Goal: Transaction & Acquisition: Purchase product/service

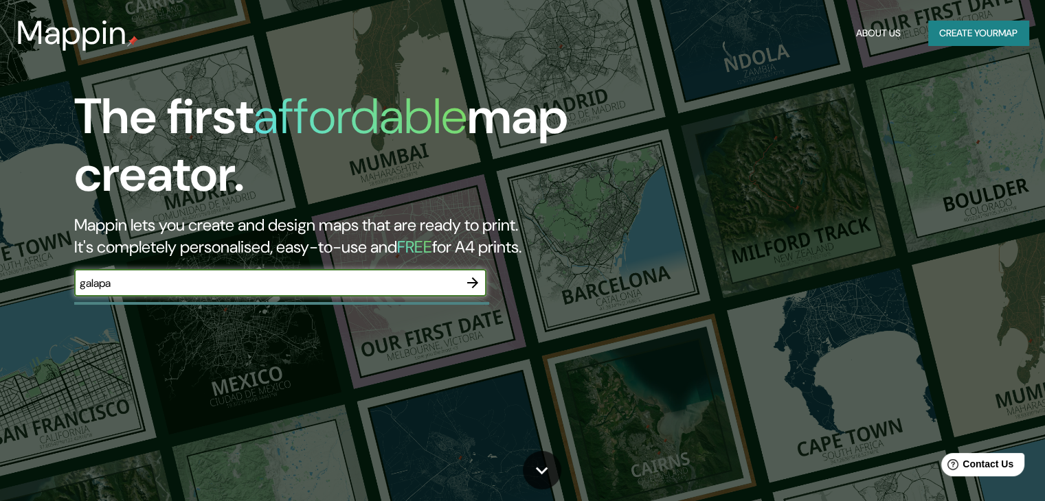
type input "galapa"
click at [477, 285] on icon "button" at bounding box center [472, 283] width 16 height 16
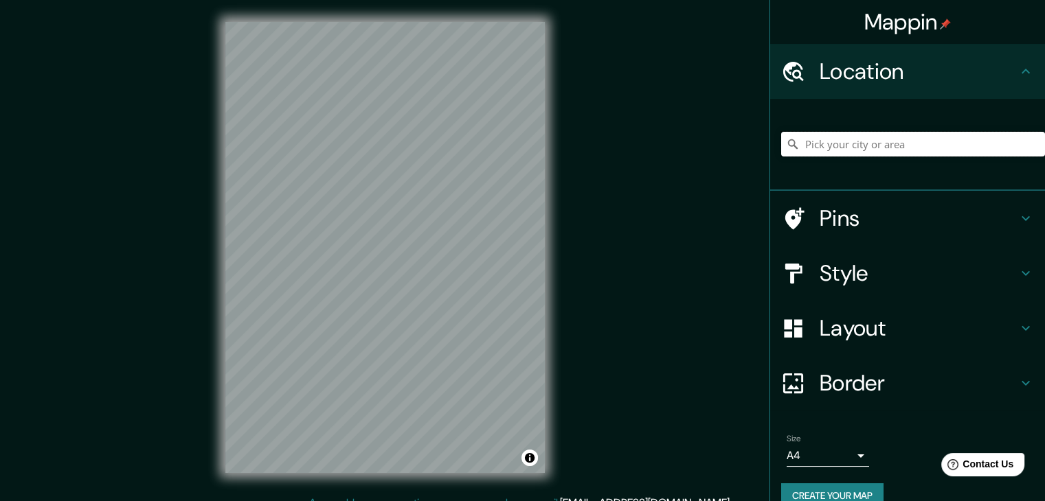
click at [827, 137] on input "Pick your city or area" at bounding box center [913, 144] width 264 height 25
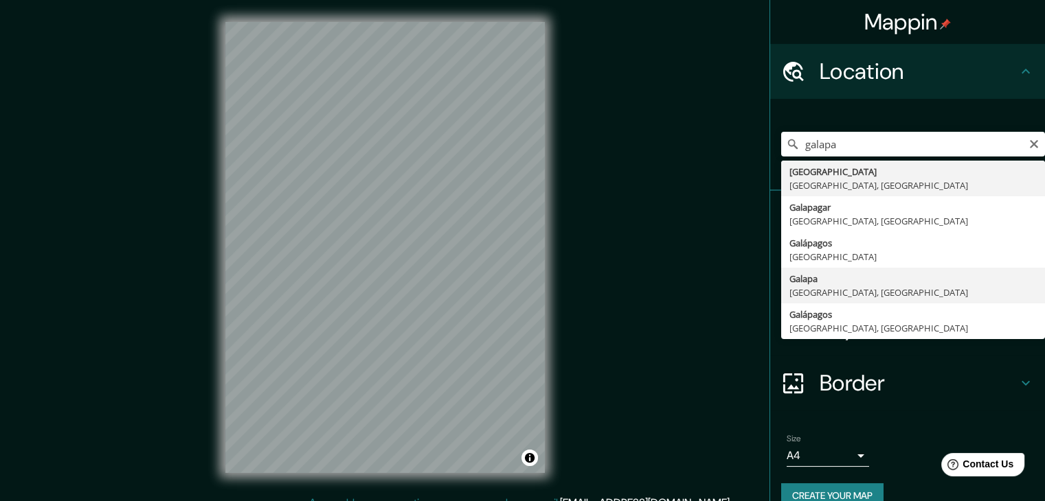
type input "Galapa, [GEOGRAPHIC_DATA], [GEOGRAPHIC_DATA]"
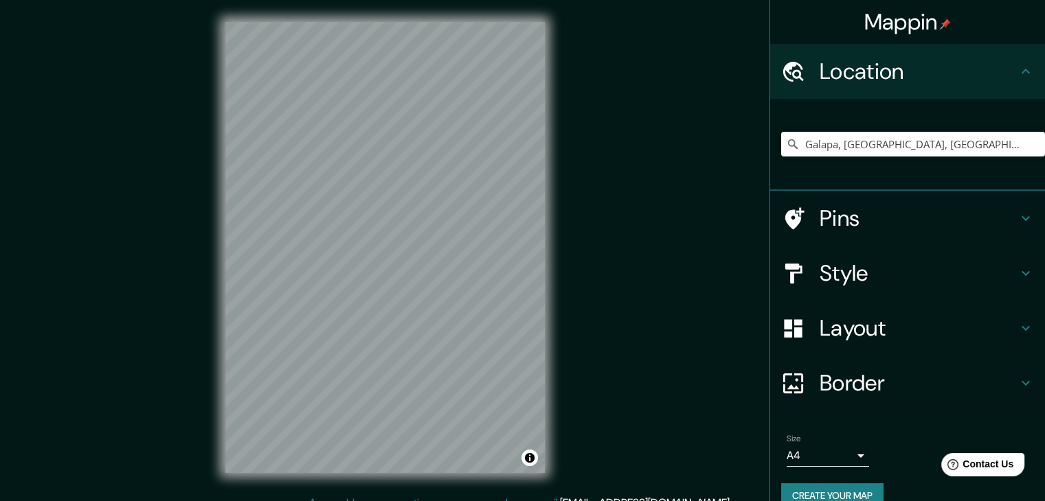
click at [923, 269] on h4 "Style" at bounding box center [918, 273] width 198 height 27
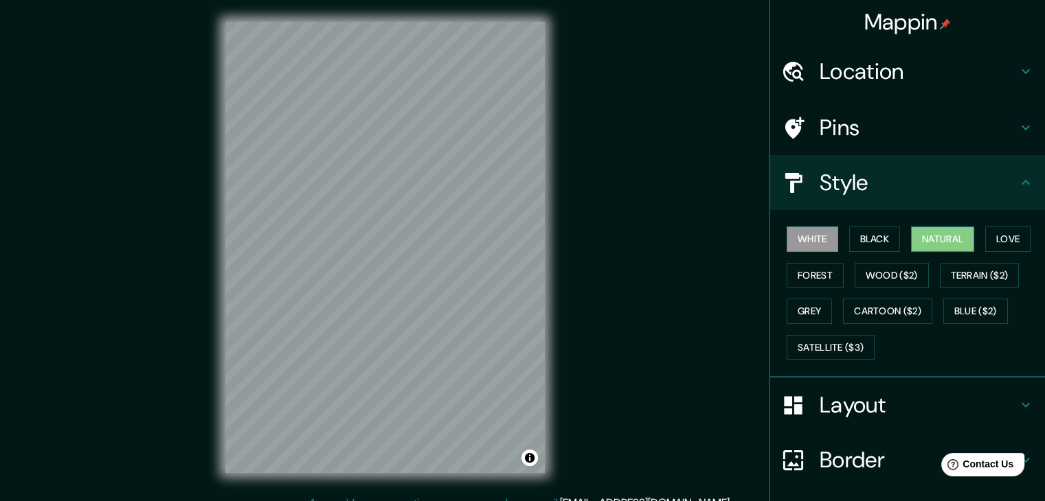
click at [966, 241] on button "Natural" at bounding box center [942, 239] width 63 height 25
click at [992, 245] on button "Love" at bounding box center [1007, 239] width 45 height 25
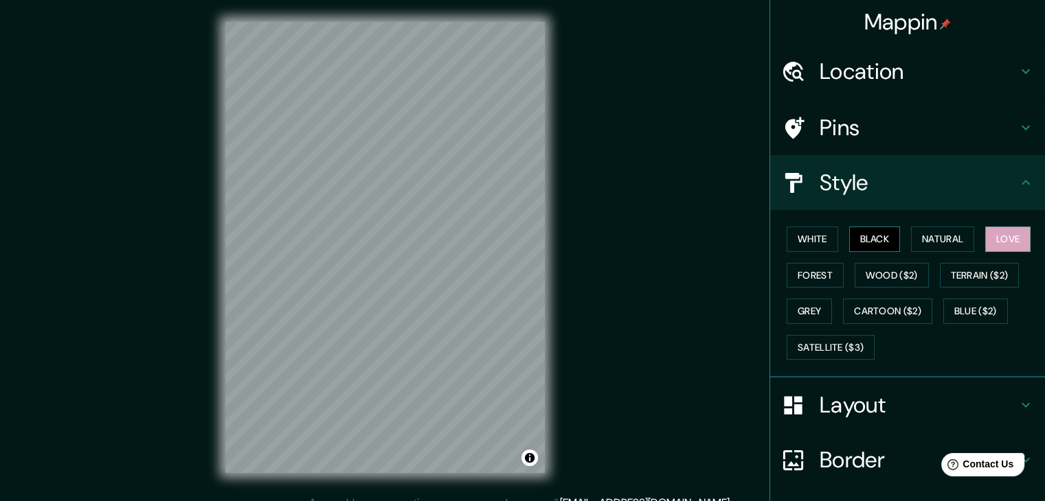
click at [859, 243] on button "Black" at bounding box center [875, 239] width 52 height 25
click at [810, 239] on button "White" at bounding box center [812, 239] width 52 height 25
click at [889, 235] on button "Black" at bounding box center [875, 239] width 52 height 25
click at [912, 230] on button "Natural" at bounding box center [942, 239] width 63 height 25
click at [966, 237] on button "Natural" at bounding box center [942, 239] width 63 height 25
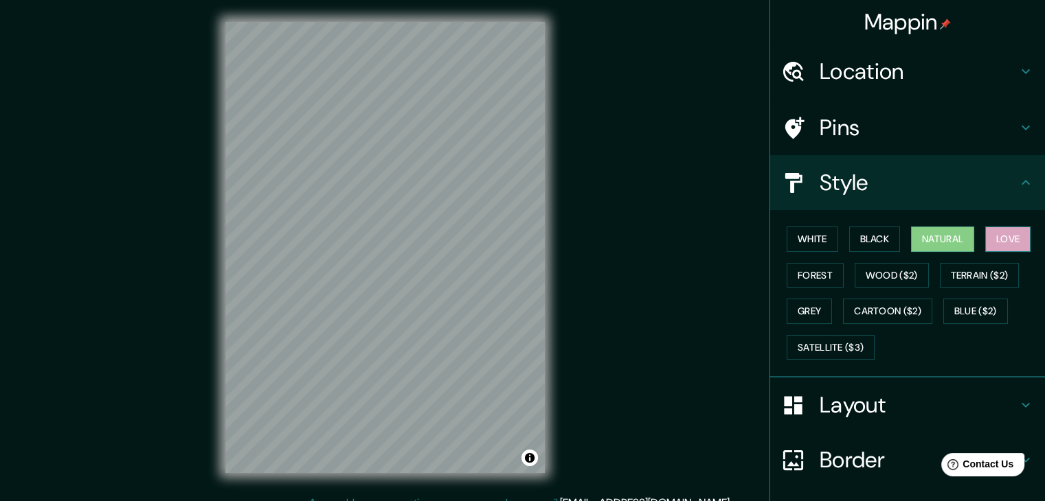
click at [985, 237] on button "Love" at bounding box center [1007, 239] width 45 height 25
click at [814, 280] on button "Forest" at bounding box center [814, 275] width 57 height 25
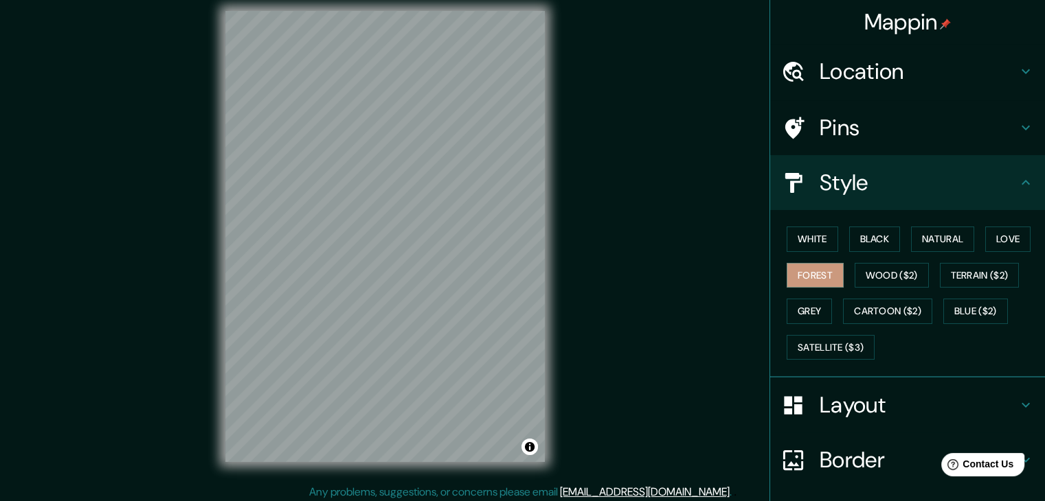
scroll to position [16, 0]
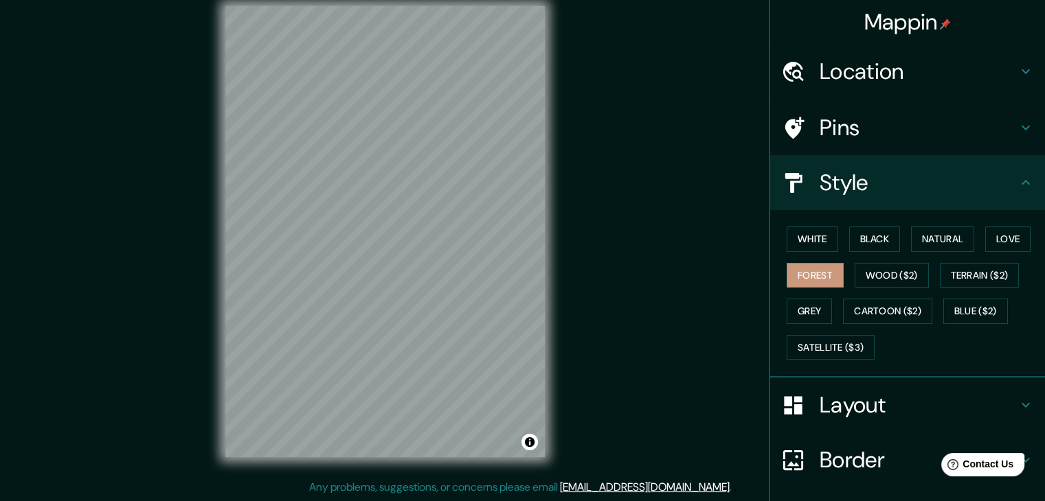
drag, startPoint x: 554, startPoint y: 380, endPoint x: 651, endPoint y: 289, distance: 133.2
click at [651, 289] on div "Mappin Location [GEOGRAPHIC_DATA], [GEOGRAPHIC_DATA], [GEOGRAPHIC_DATA] Pins St…" at bounding box center [522, 242] width 1045 height 517
click at [828, 410] on h4 "Layout" at bounding box center [918, 404] width 198 height 27
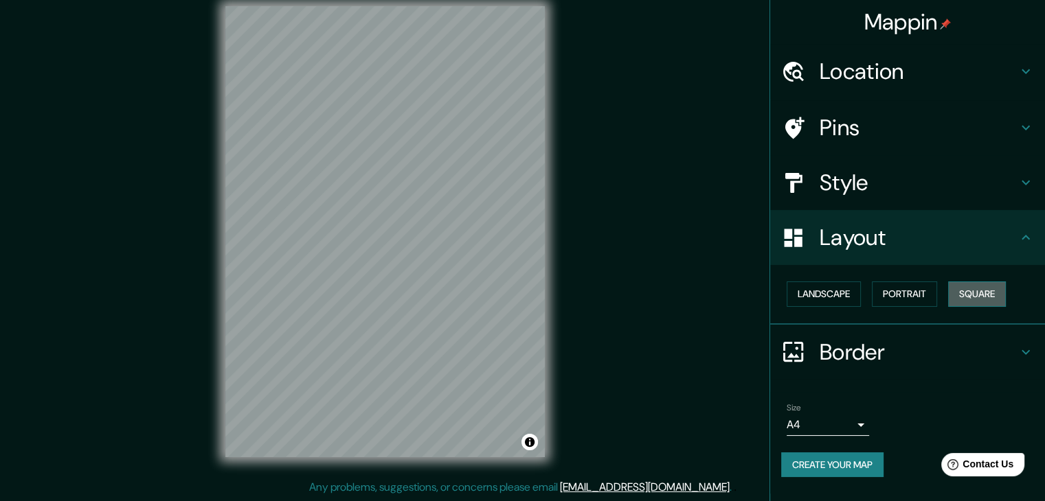
click at [977, 295] on button "Square" at bounding box center [977, 294] width 58 height 25
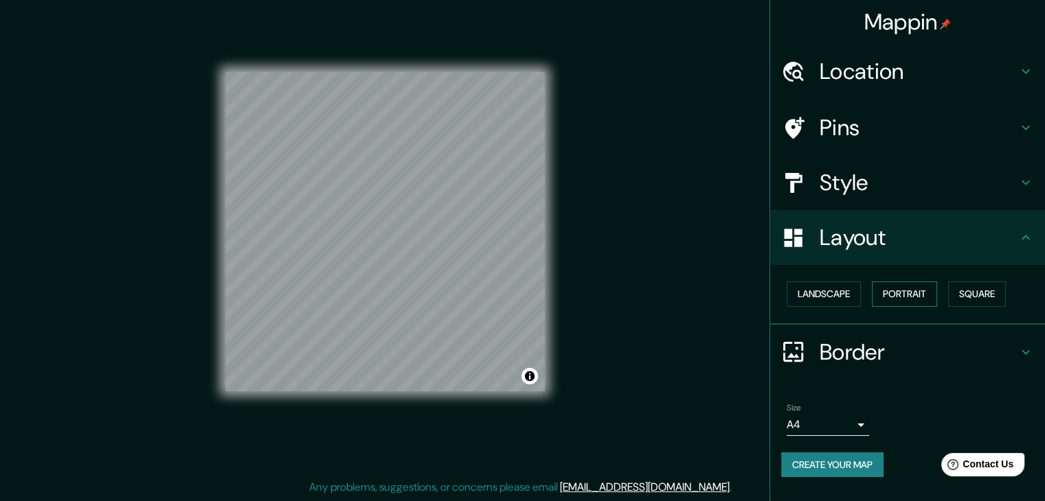
click at [919, 303] on button "Portrait" at bounding box center [904, 294] width 65 height 25
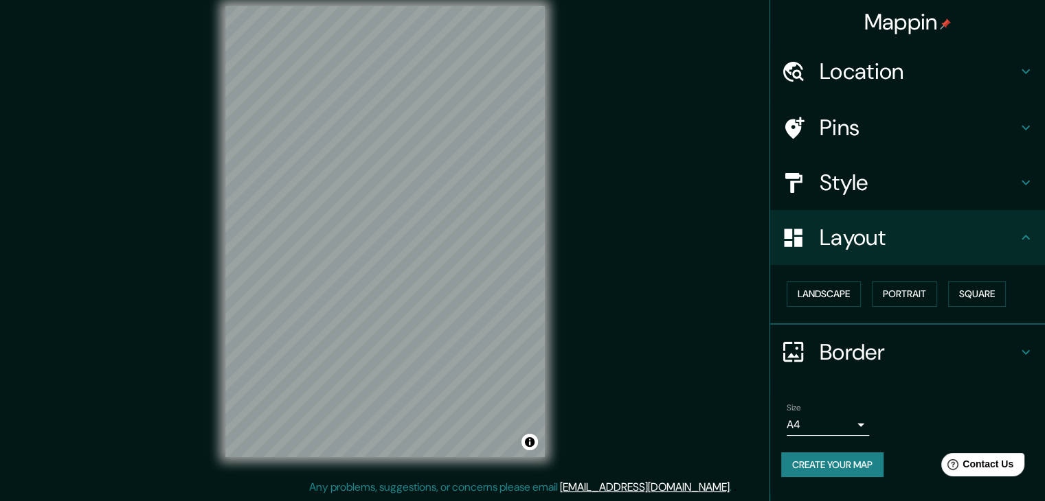
click at [824, 307] on div "Landscape [GEOGRAPHIC_DATA]" at bounding box center [913, 294] width 264 height 36
click at [823, 295] on button "Landscape" at bounding box center [823, 294] width 74 height 25
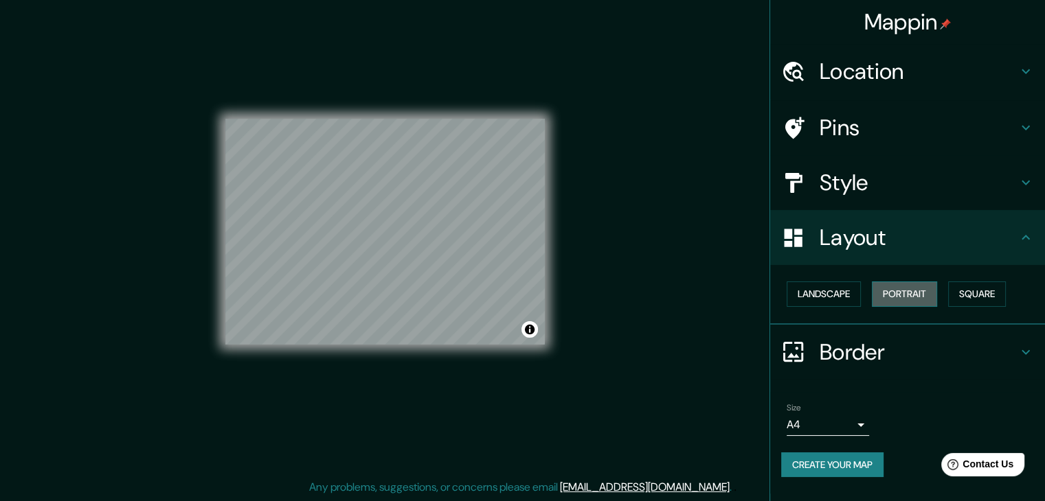
click at [909, 291] on button "Portrait" at bounding box center [904, 294] width 65 height 25
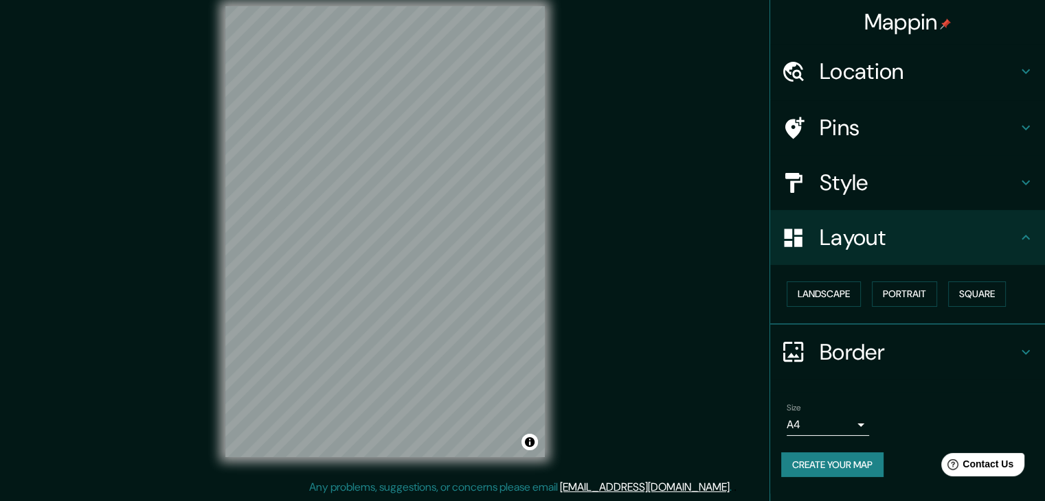
click at [852, 355] on h4 "Border" at bounding box center [918, 352] width 198 height 27
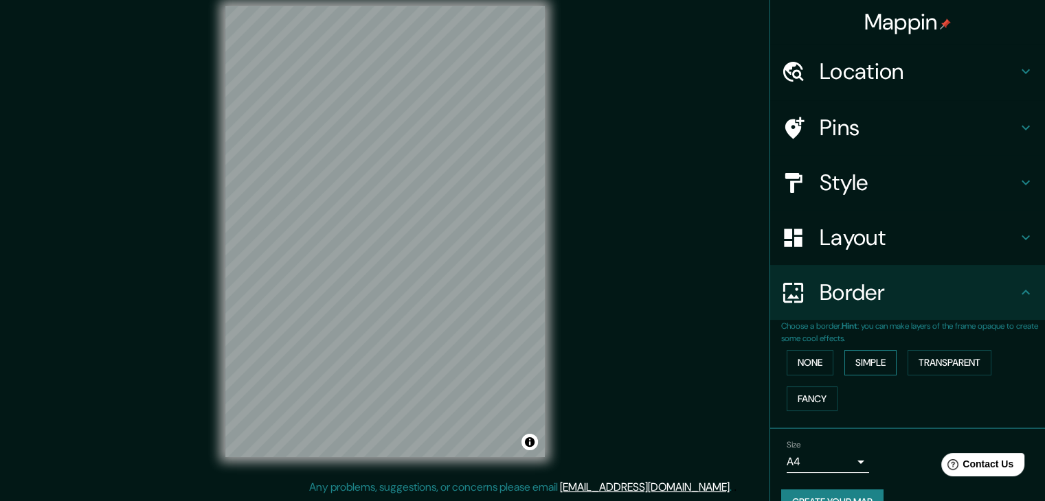
click at [873, 358] on button "Simple" at bounding box center [870, 362] width 52 height 25
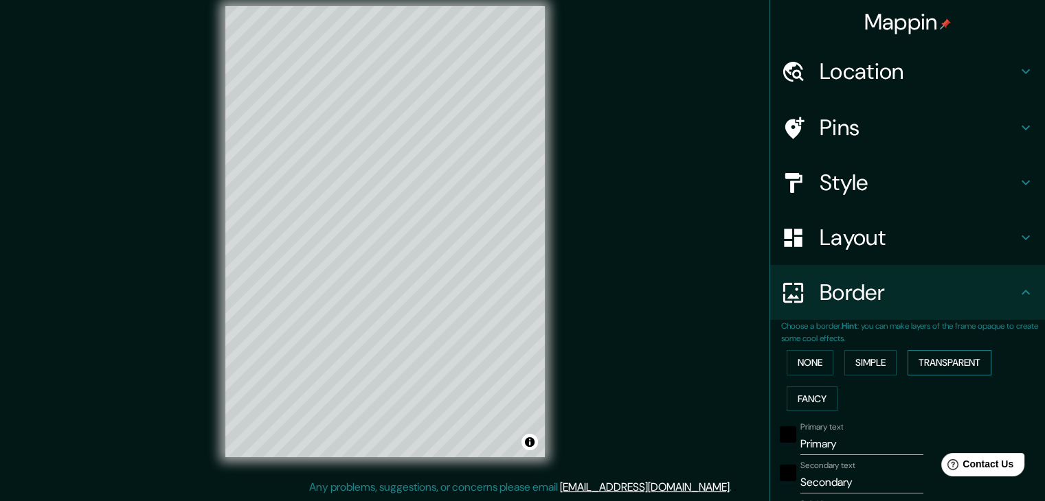
click at [923, 356] on button "Transparent" at bounding box center [949, 362] width 84 height 25
click at [805, 364] on button "None" at bounding box center [809, 362] width 47 height 25
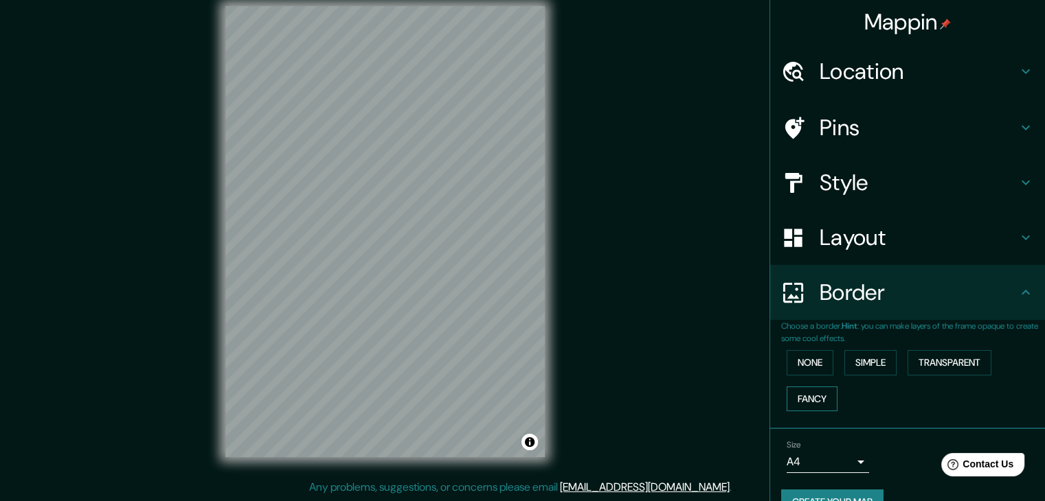
click at [807, 399] on button "Fancy" at bounding box center [811, 399] width 51 height 25
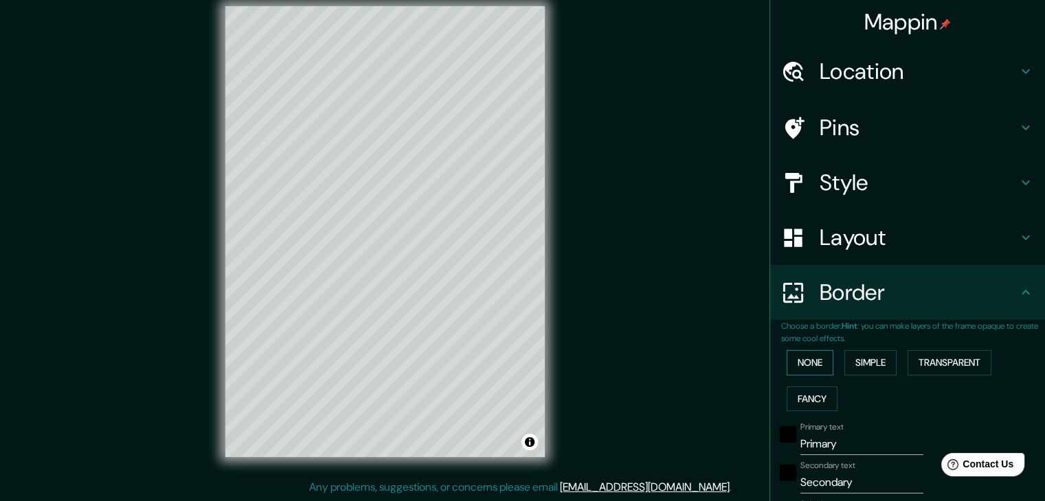
click at [798, 357] on button "None" at bounding box center [809, 362] width 47 height 25
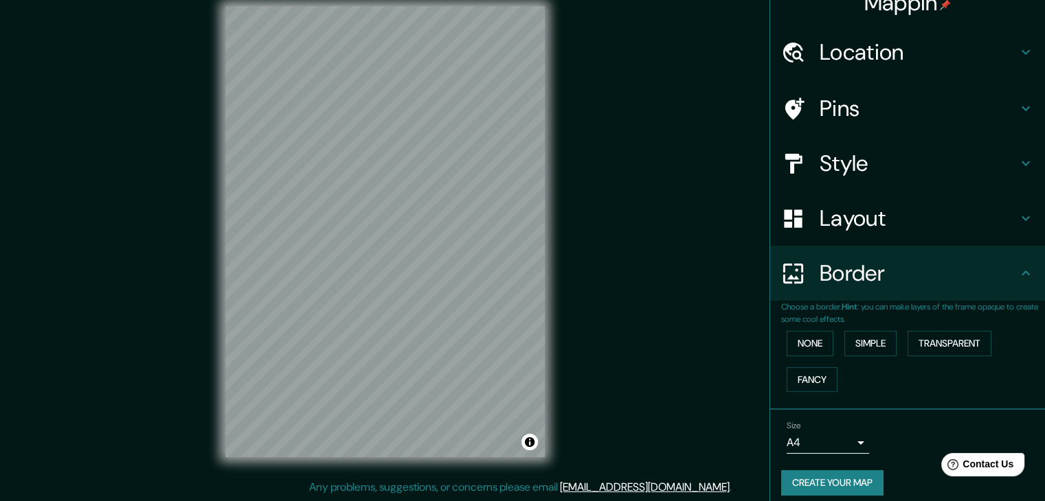
scroll to position [29, 0]
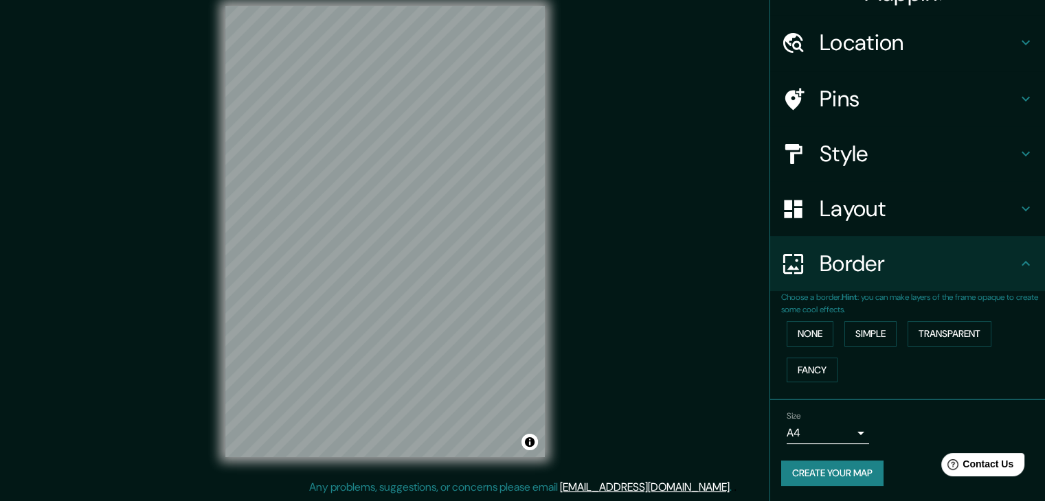
click at [852, 431] on body "Mappin Location [GEOGRAPHIC_DATA], [GEOGRAPHIC_DATA], [GEOGRAPHIC_DATA] Pins St…" at bounding box center [522, 234] width 1045 height 501
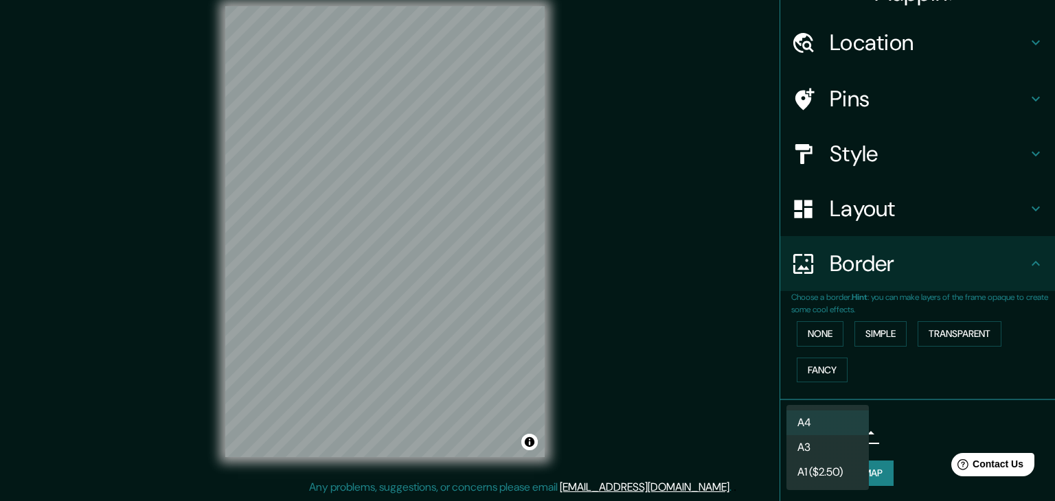
click at [896, 426] on div at bounding box center [527, 250] width 1055 height 501
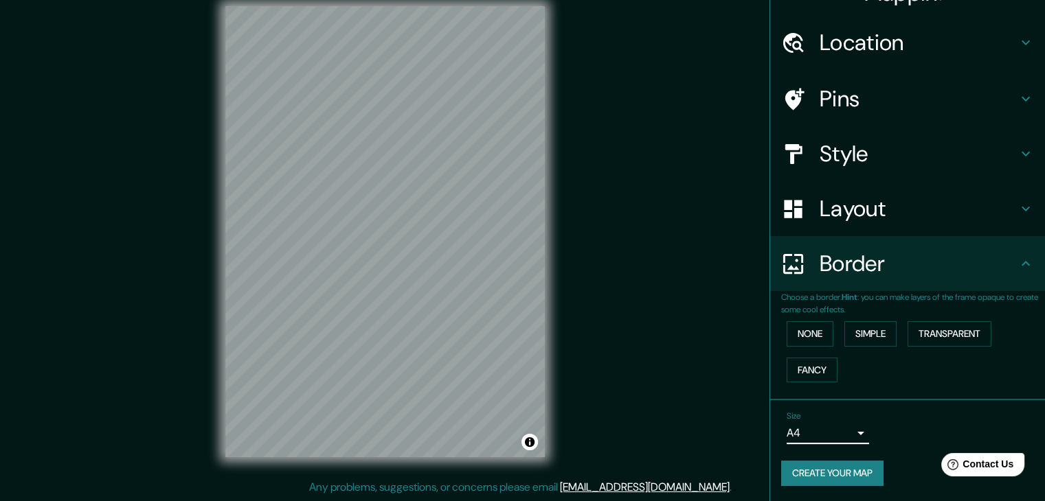
click at [861, 473] on button "Create your map" at bounding box center [832, 473] width 102 height 25
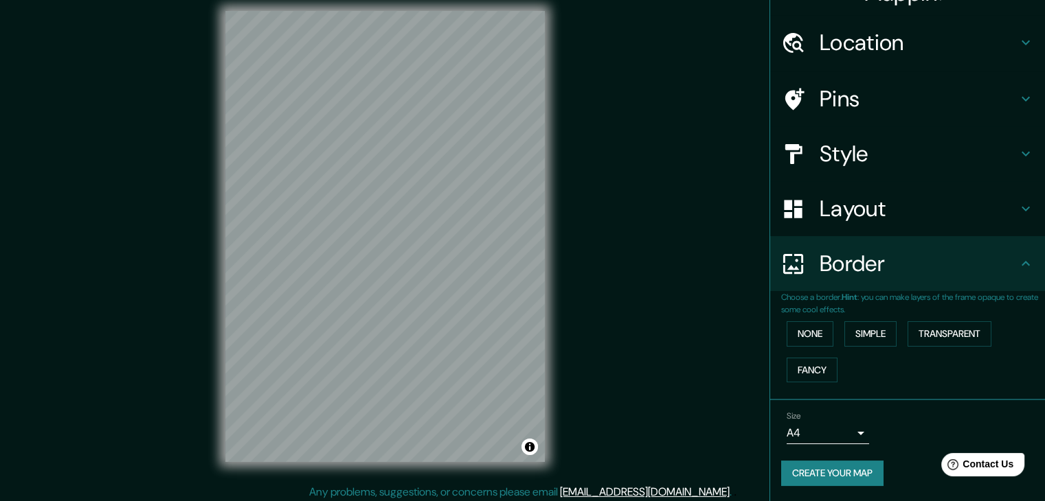
scroll to position [16, 0]
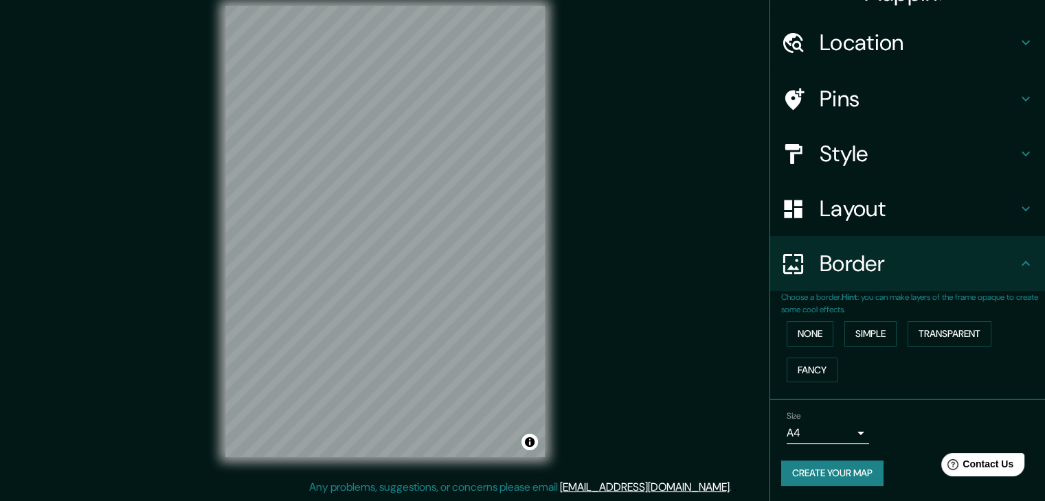
click at [830, 468] on button "Create your map" at bounding box center [832, 473] width 102 height 25
click at [870, 161] on h4 "Style" at bounding box center [918, 153] width 198 height 27
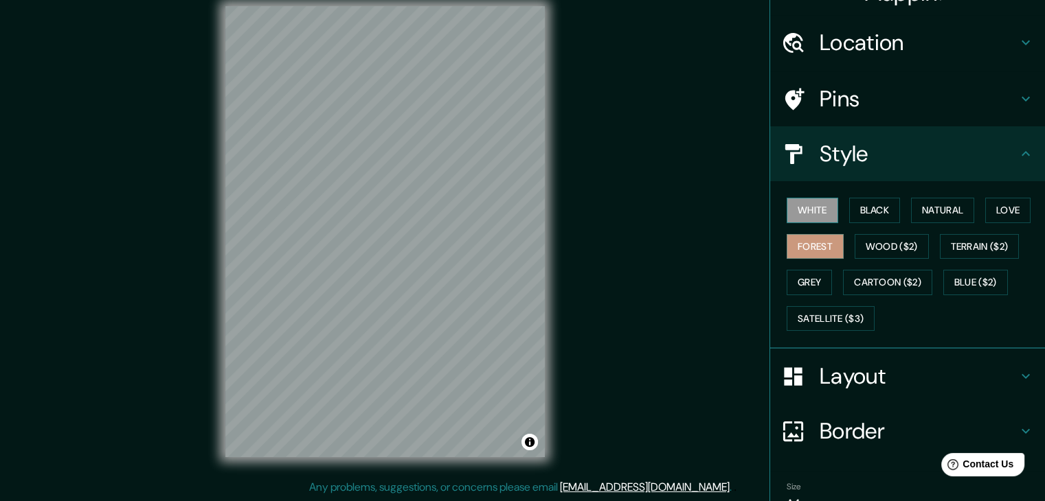
click at [823, 221] on button "White" at bounding box center [812, 210] width 52 height 25
click at [873, 202] on button "Black" at bounding box center [875, 210] width 52 height 25
click at [867, 201] on button "Black" at bounding box center [875, 210] width 52 height 25
click at [883, 210] on button "Black" at bounding box center [875, 210] width 52 height 25
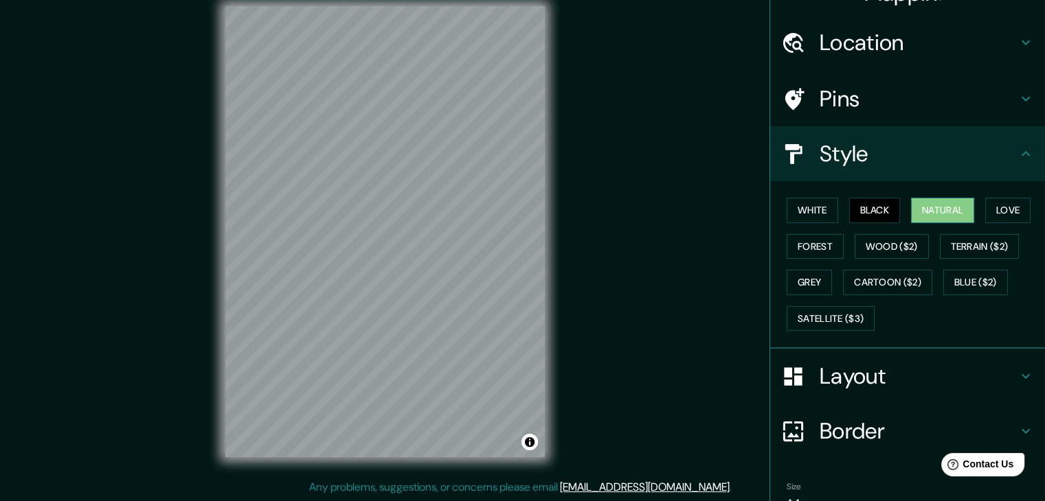
click at [938, 215] on button "Natural" at bounding box center [942, 210] width 63 height 25
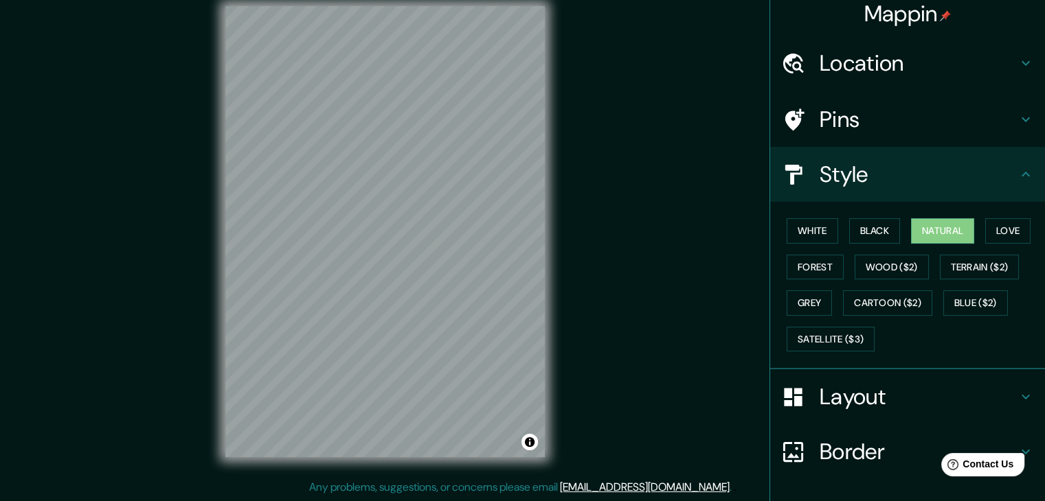
scroll to position [0, 0]
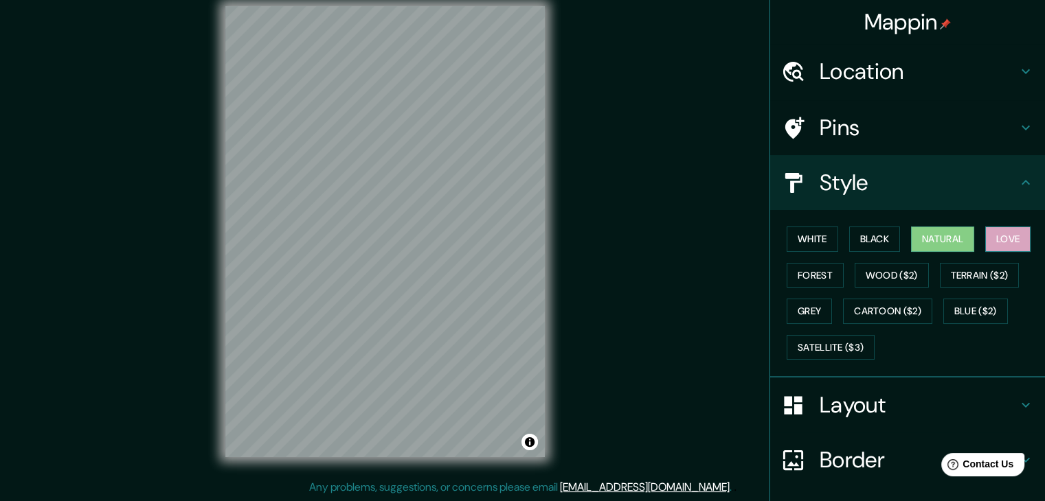
click at [1002, 233] on button "Love" at bounding box center [1007, 239] width 45 height 25
click at [804, 319] on button "Grey" at bounding box center [808, 311] width 45 height 25
